Goal: Check status: Check status

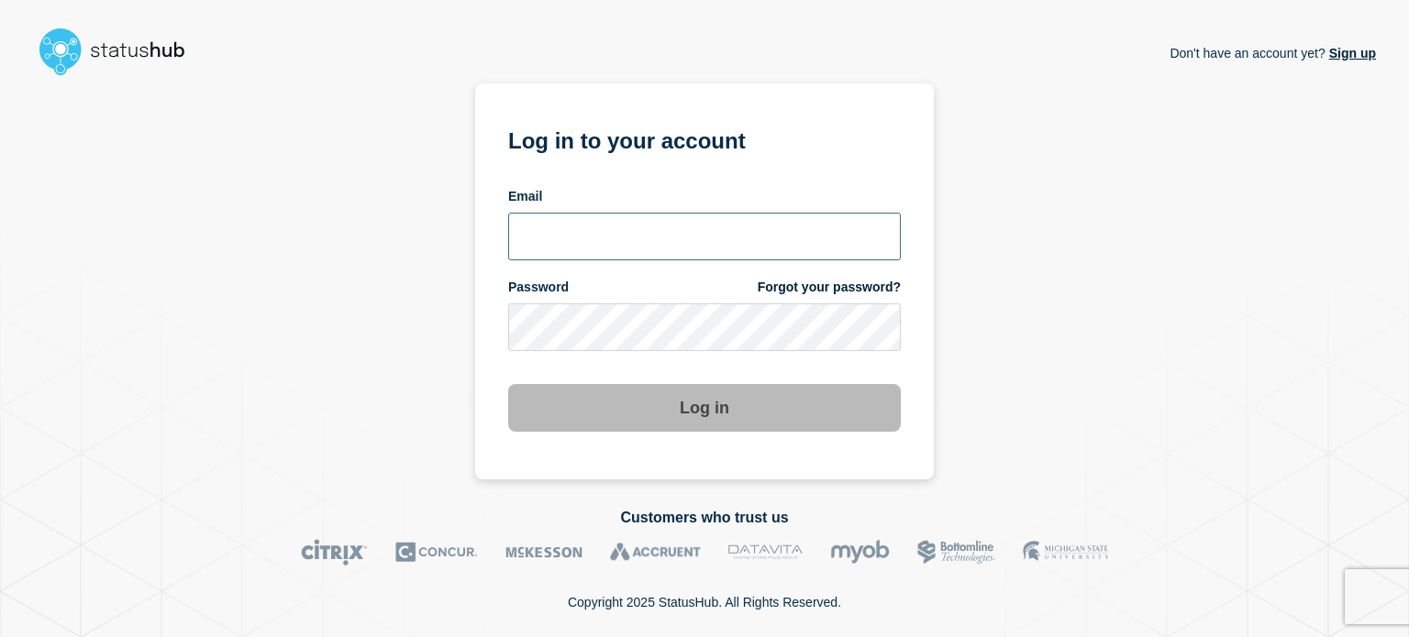
type input "[PERSON_NAME][EMAIL_ADDRESS][PERSON_NAME][DOMAIN_NAME]"
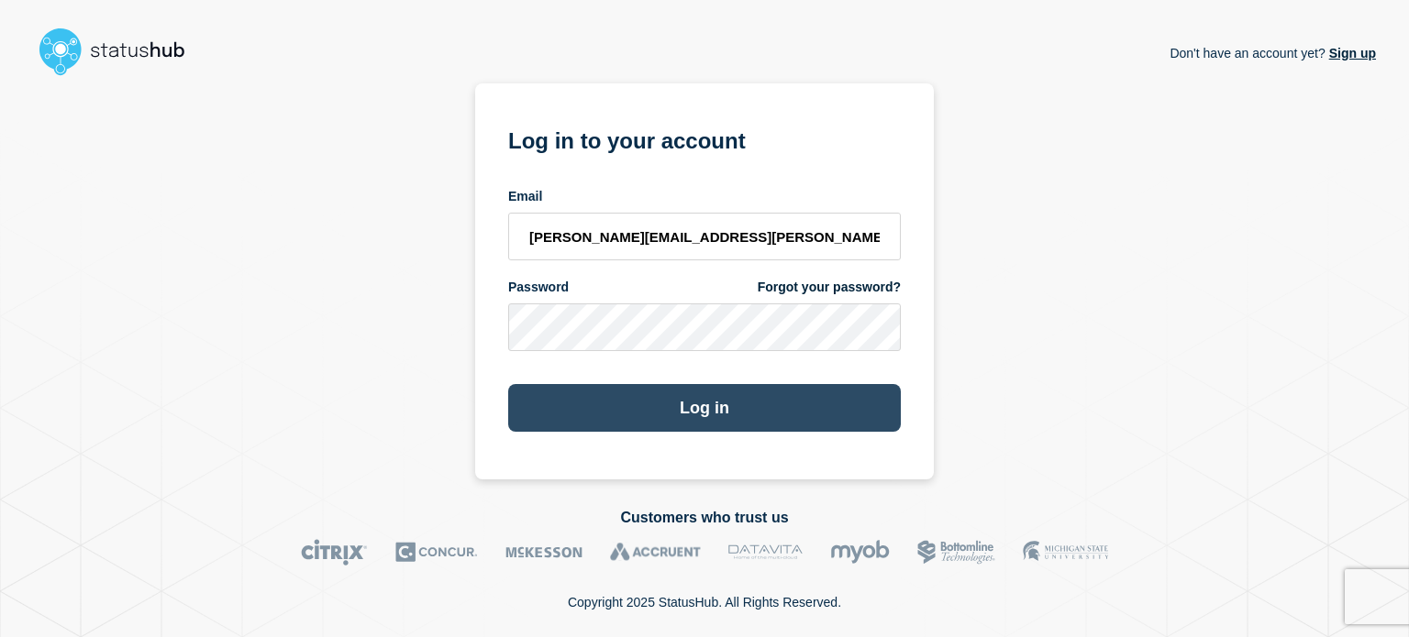
click at [789, 424] on button "Log in" at bounding box center [704, 408] width 393 height 48
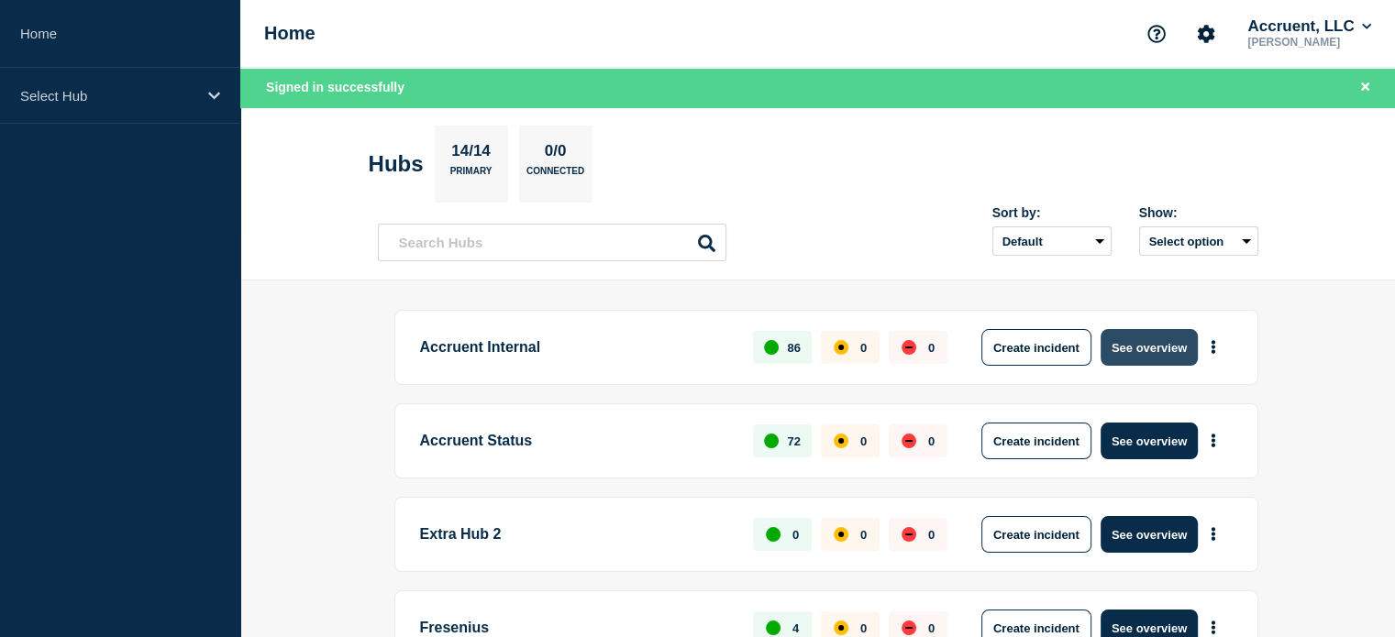
click at [1169, 333] on button "See overview" at bounding box center [1149, 347] width 97 height 37
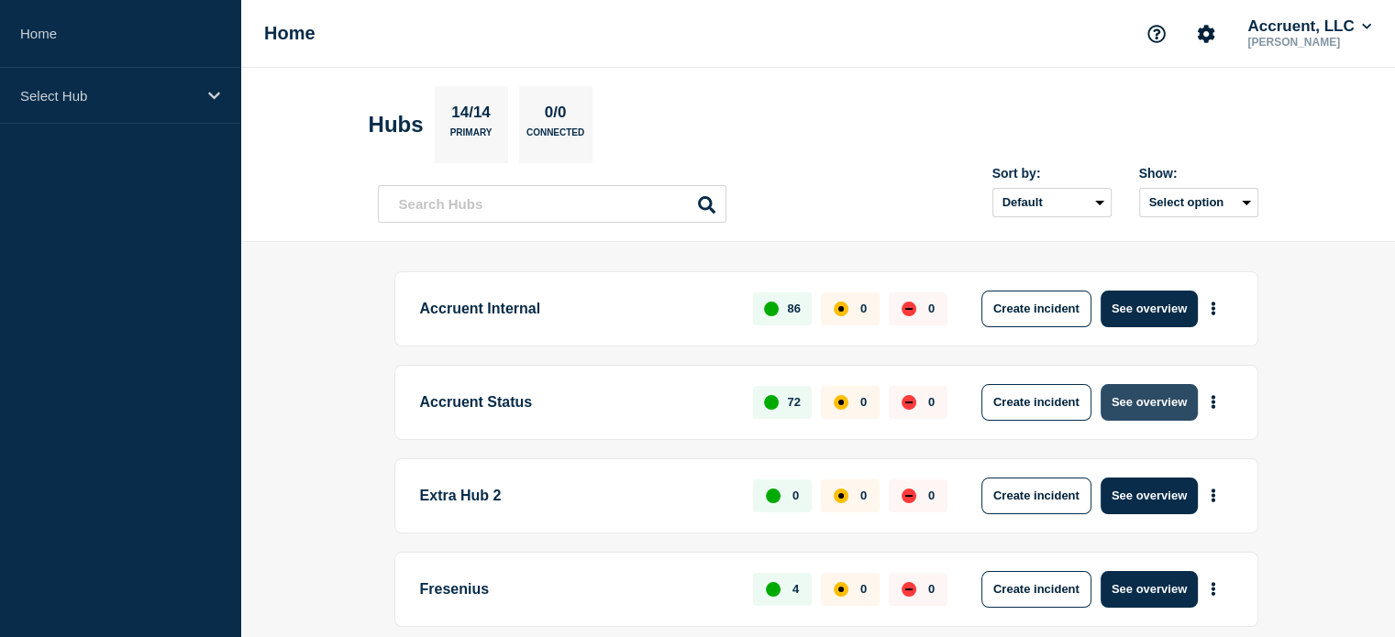
click at [1152, 395] on button "See overview" at bounding box center [1149, 402] width 97 height 37
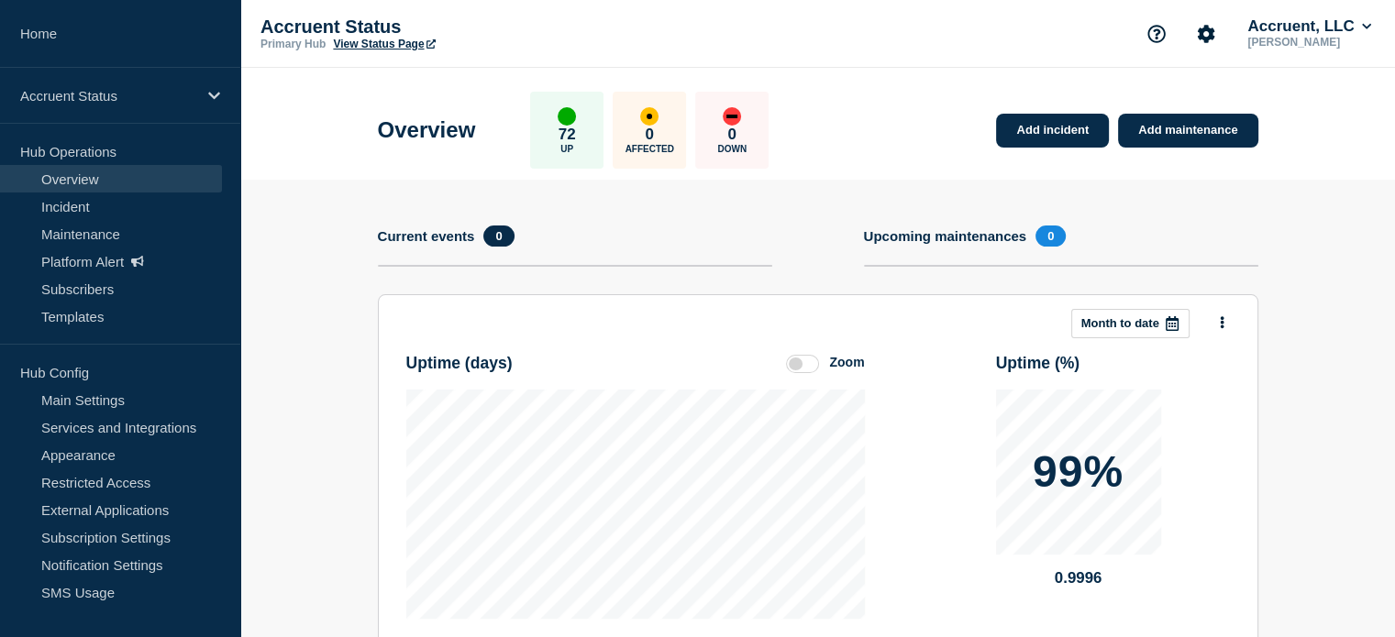
click at [805, 360] on label at bounding box center [802, 364] width 33 height 18
click at [0, 0] on input "Zoom" at bounding box center [0, 0] width 0 height 0
